Goal: Task Accomplishment & Management: Manage account settings

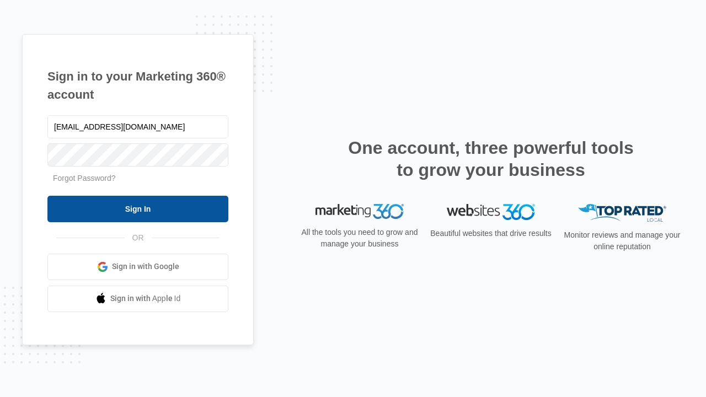
click at [138, 209] on input "Sign In" at bounding box center [137, 209] width 181 height 26
